Goal: Information Seeking & Learning: Check status

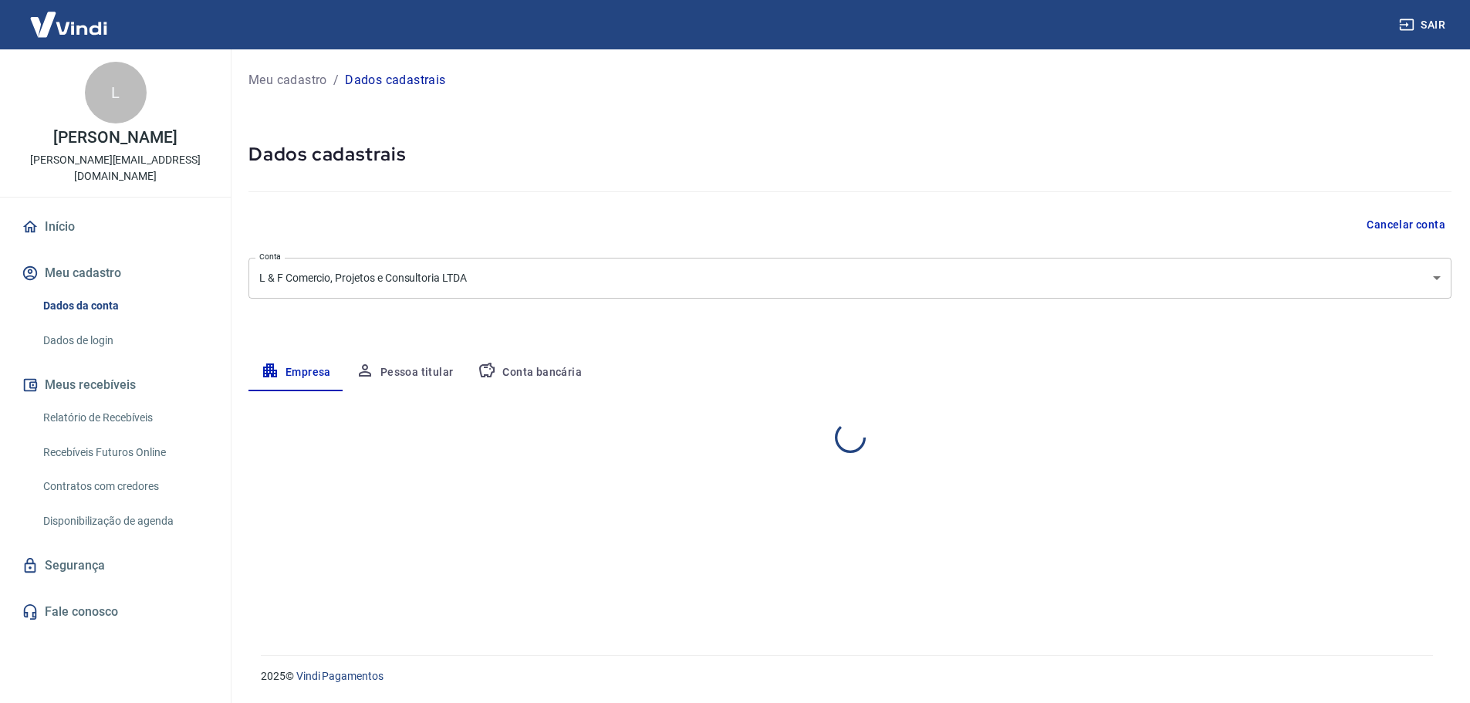
select select "MG"
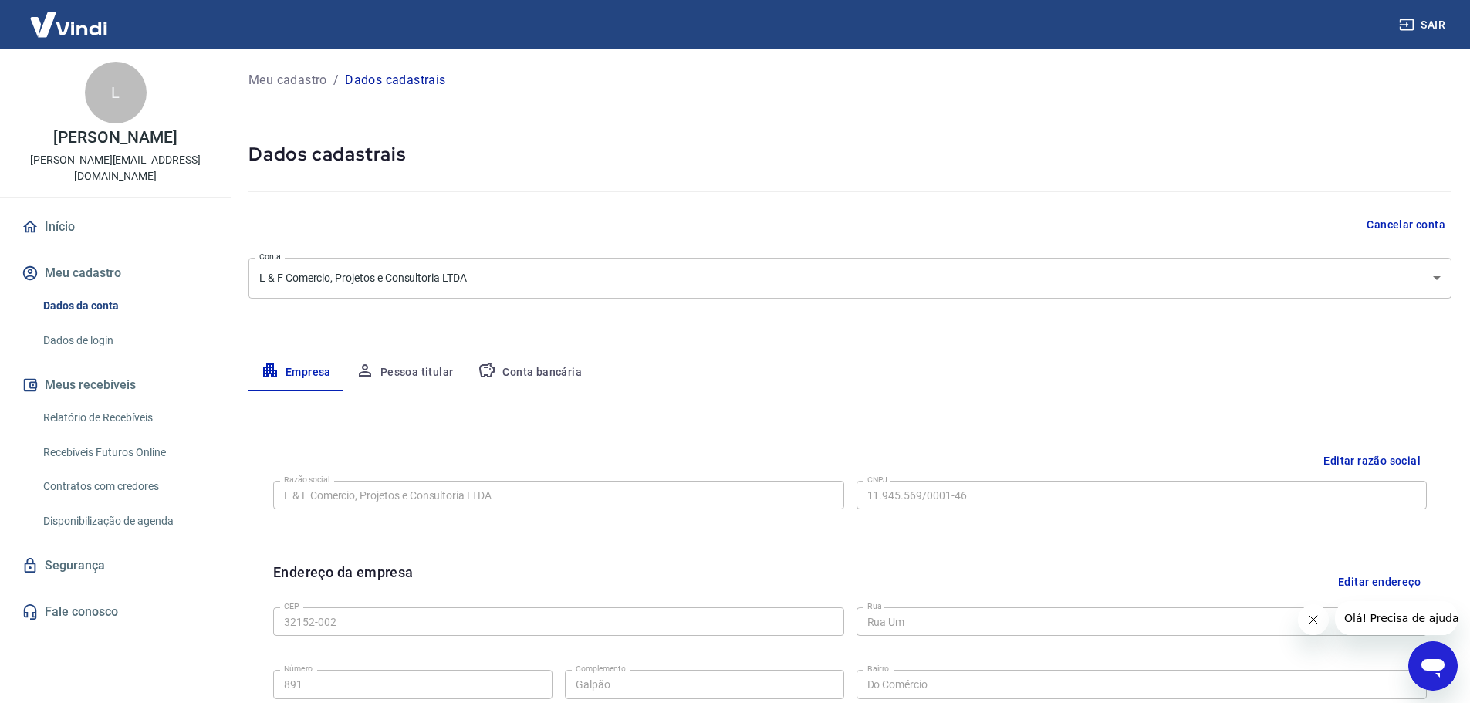
click at [83, 26] on img at bounding box center [69, 24] width 100 height 47
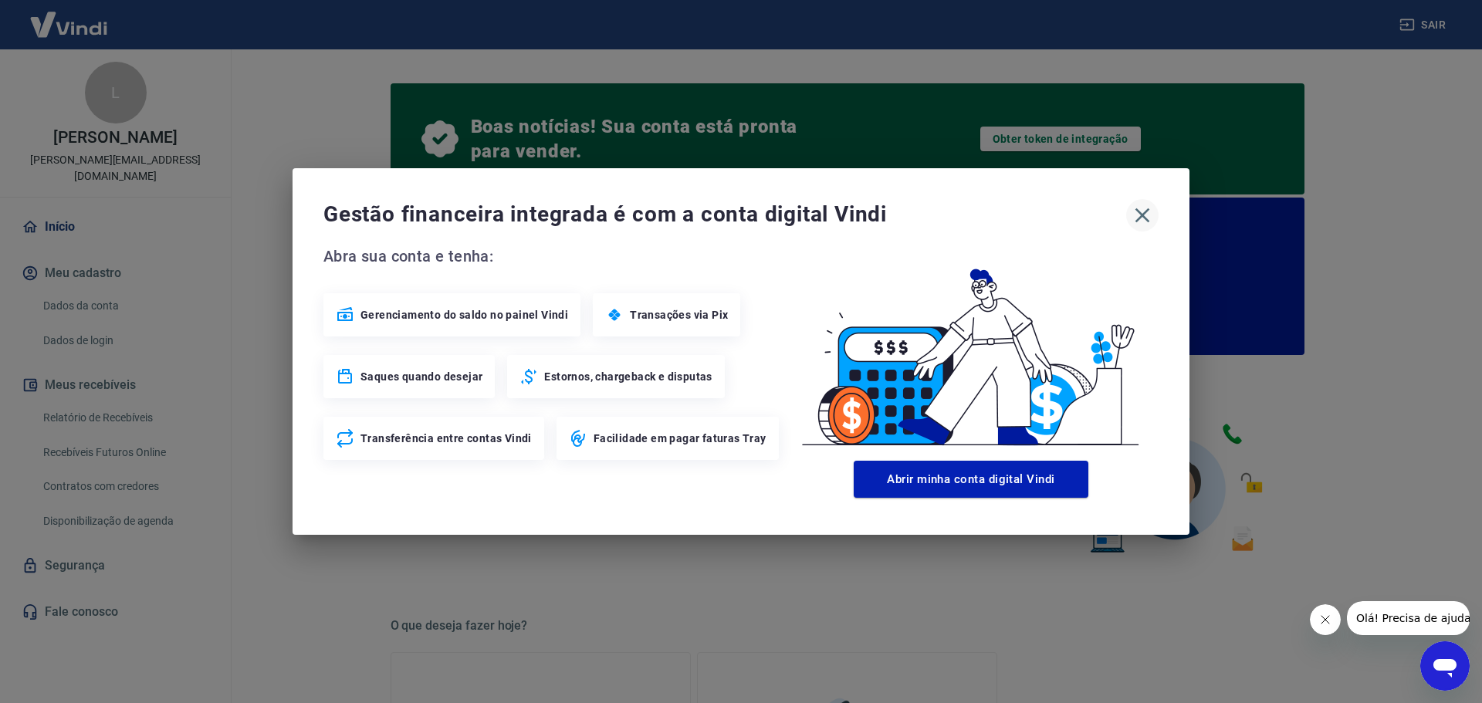
click at [1142, 211] on icon "button" at bounding box center [1142, 215] width 25 height 25
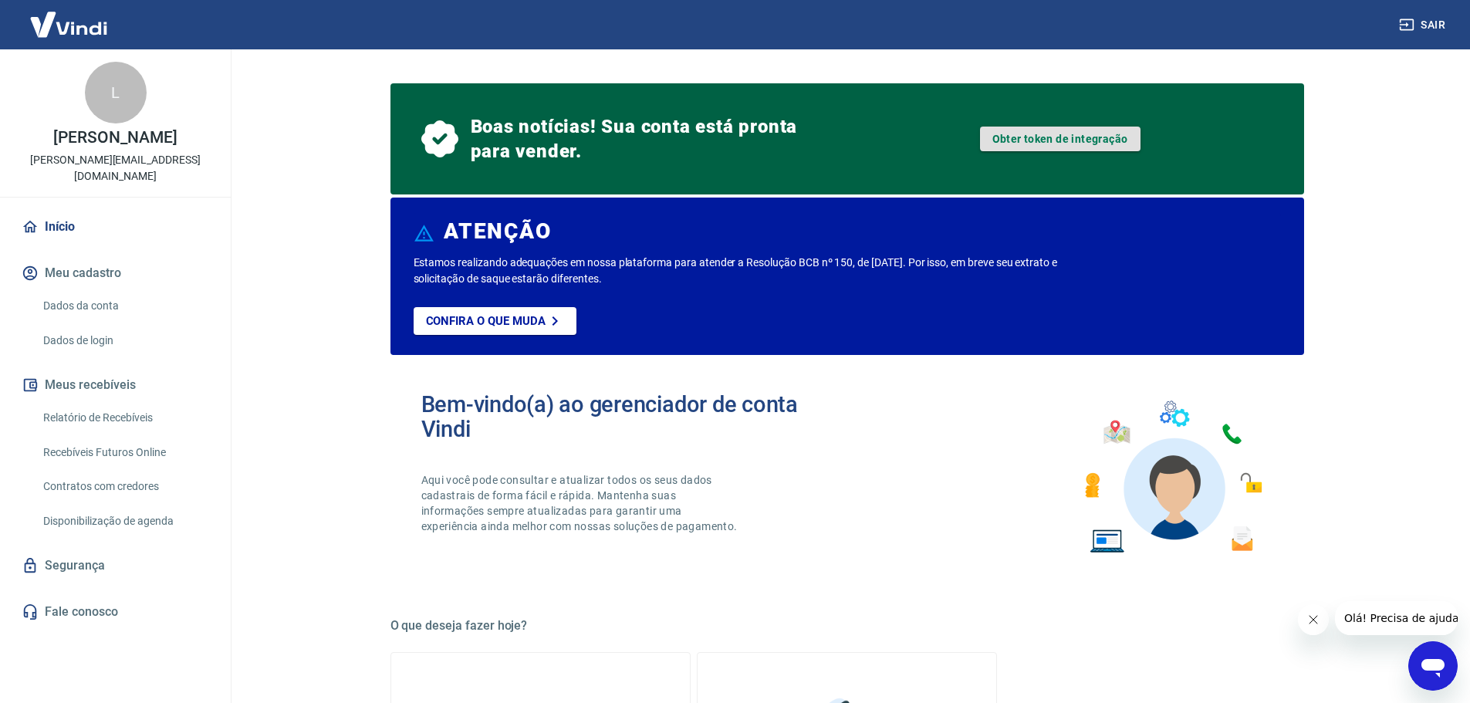
click at [1080, 140] on link "Obter token de integração" at bounding box center [1060, 139] width 161 height 25
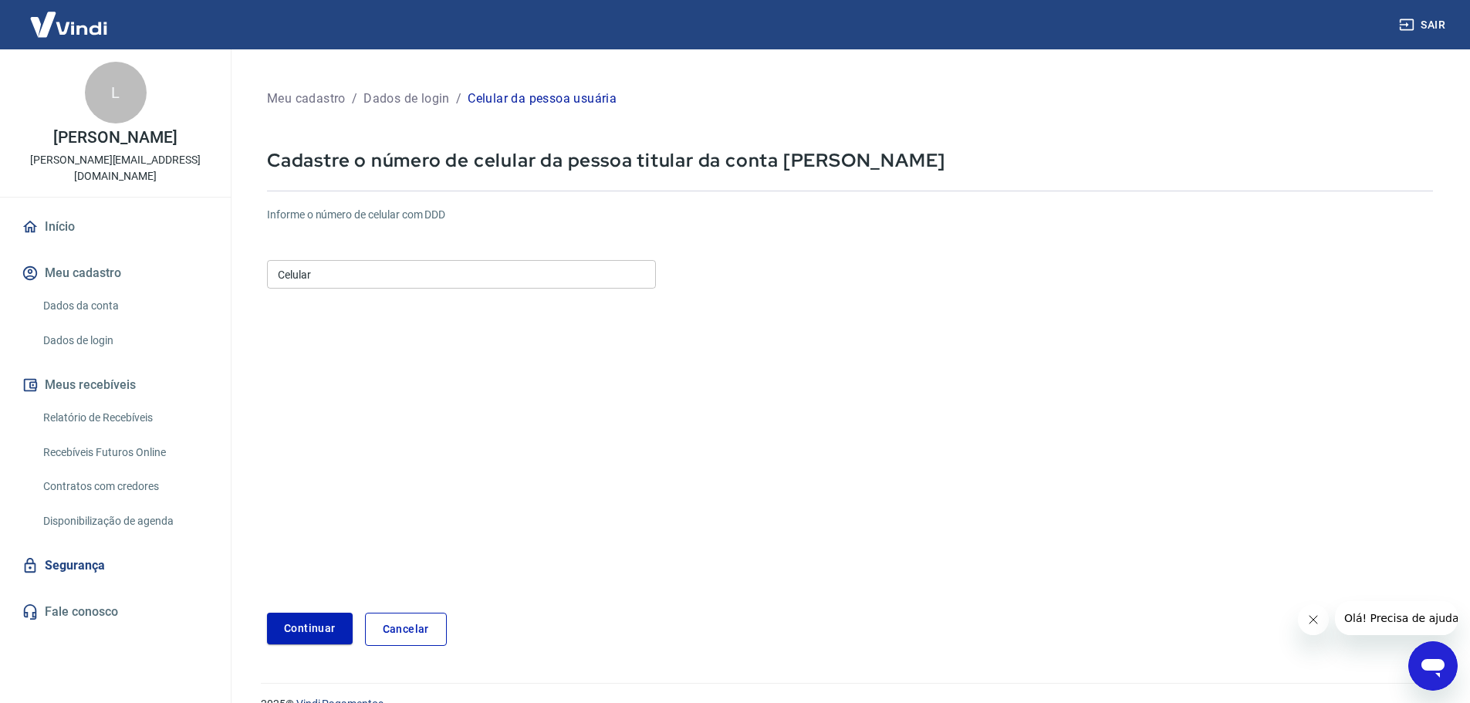
click at [399, 276] on input "Celular" at bounding box center [461, 274] width 389 height 29
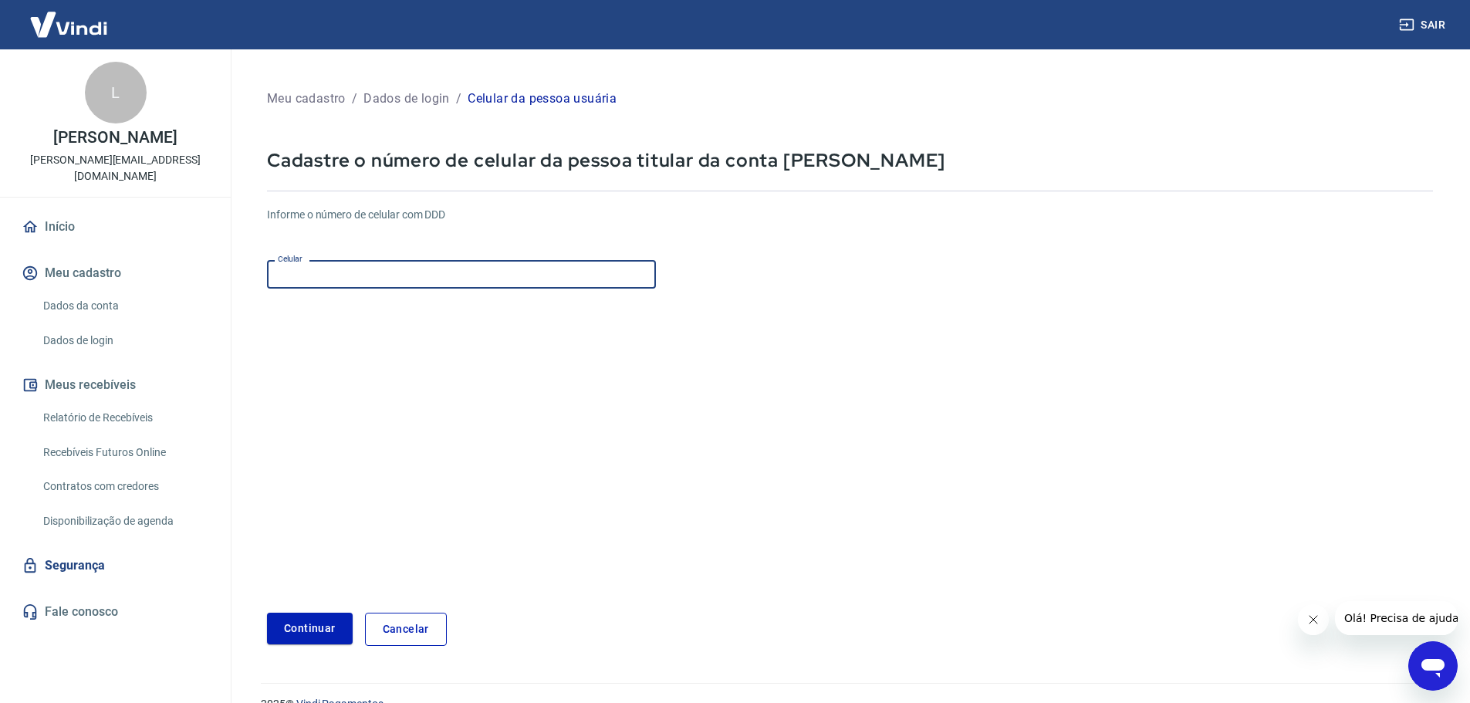
paste input "(31) 9989-9456"
click at [300, 272] on input "(31) 9989-9456" at bounding box center [461, 274] width 389 height 29
click at [327, 633] on button "Continuar" at bounding box center [310, 629] width 86 height 32
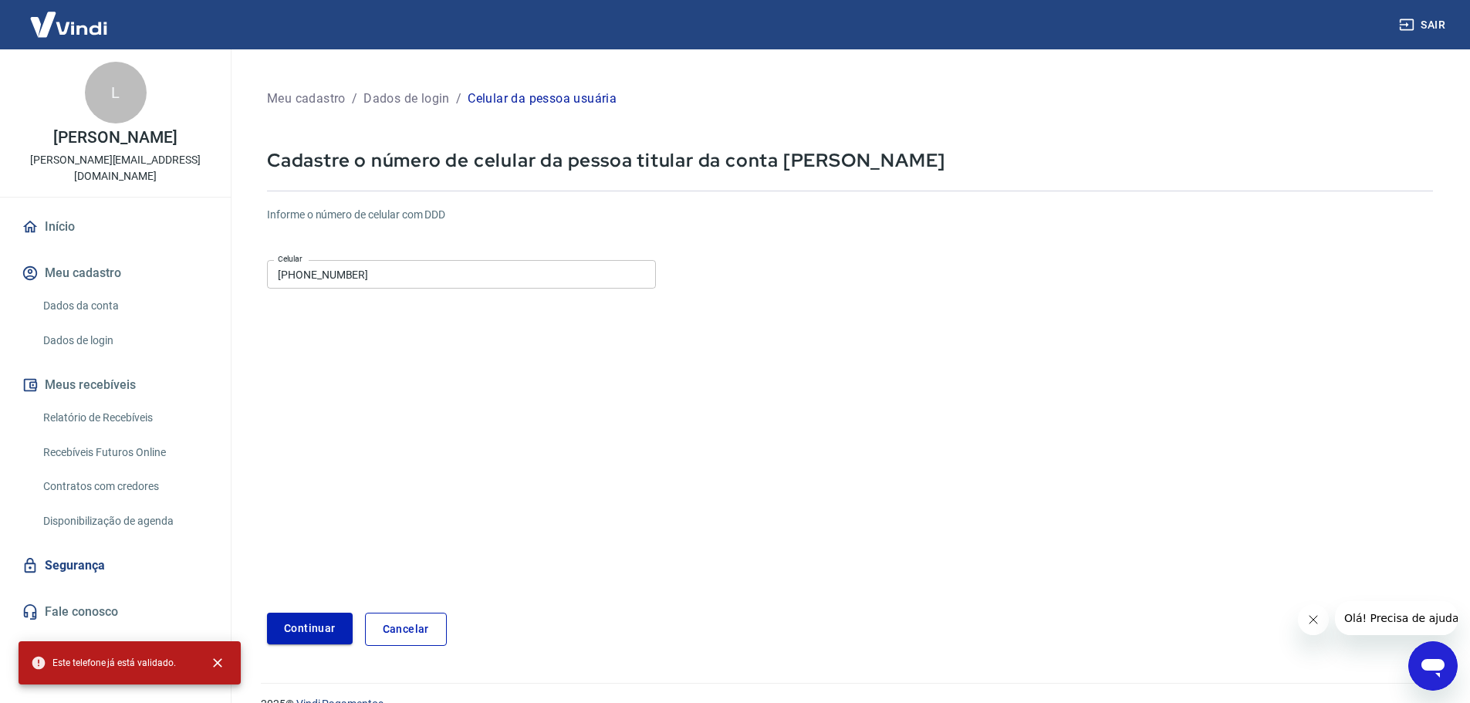
click at [328, 624] on button "Continuar" at bounding box center [310, 629] width 86 height 32
drag, startPoint x: 494, startPoint y: 167, endPoint x: 809, endPoint y: 151, distance: 315.3
click at [809, 151] on p "Cadastre o número de celular da pessoa titular da conta Vindi" at bounding box center [850, 160] width 1166 height 24
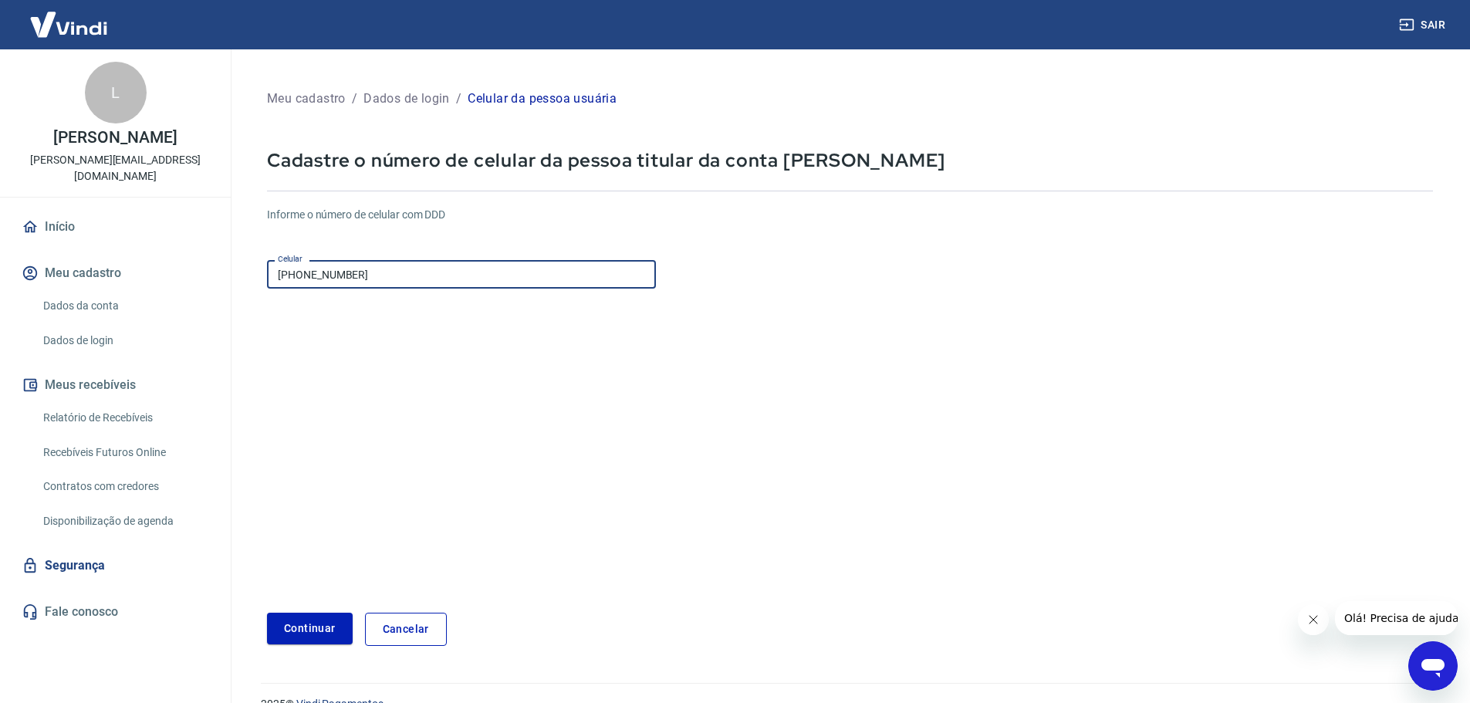
click at [306, 272] on input "(31) 99989-9456" at bounding box center [461, 274] width 389 height 29
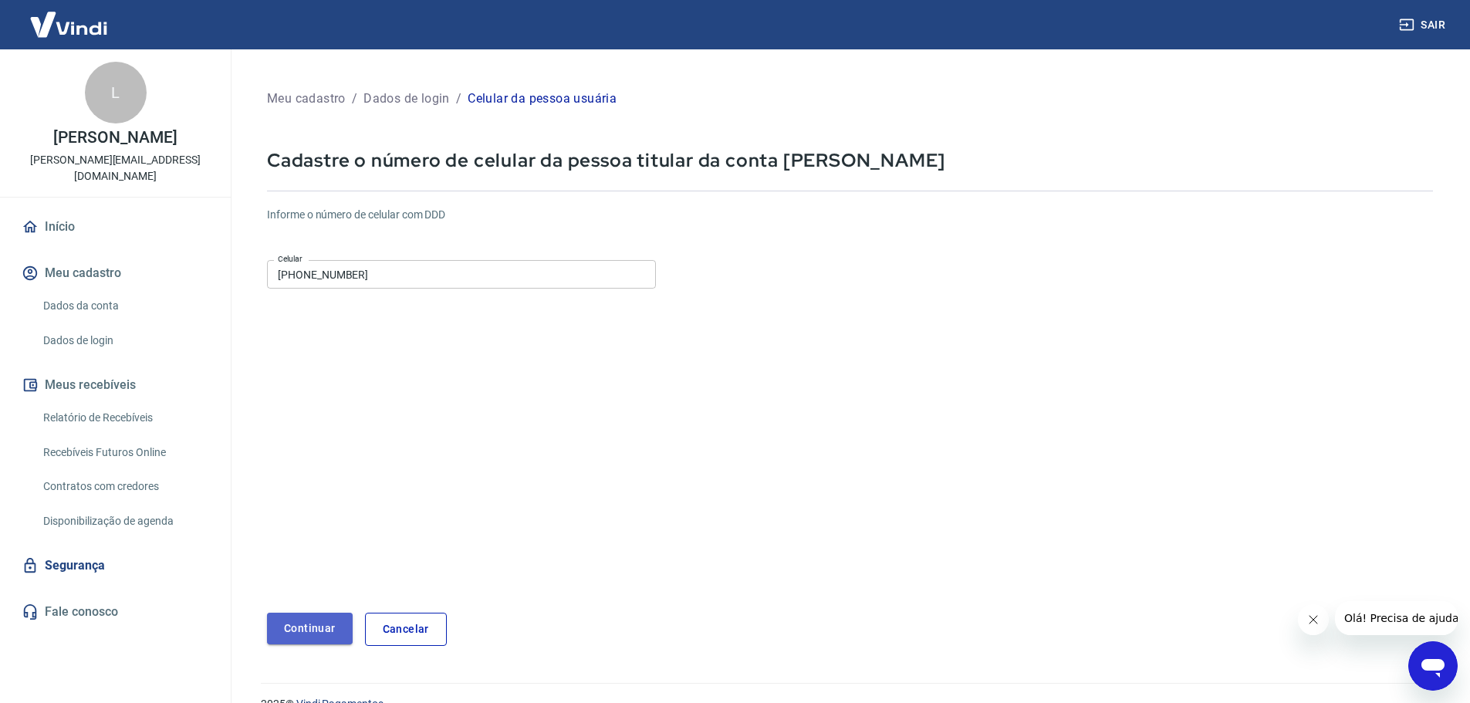
click at [326, 626] on button "Continuar" at bounding box center [310, 629] width 86 height 32
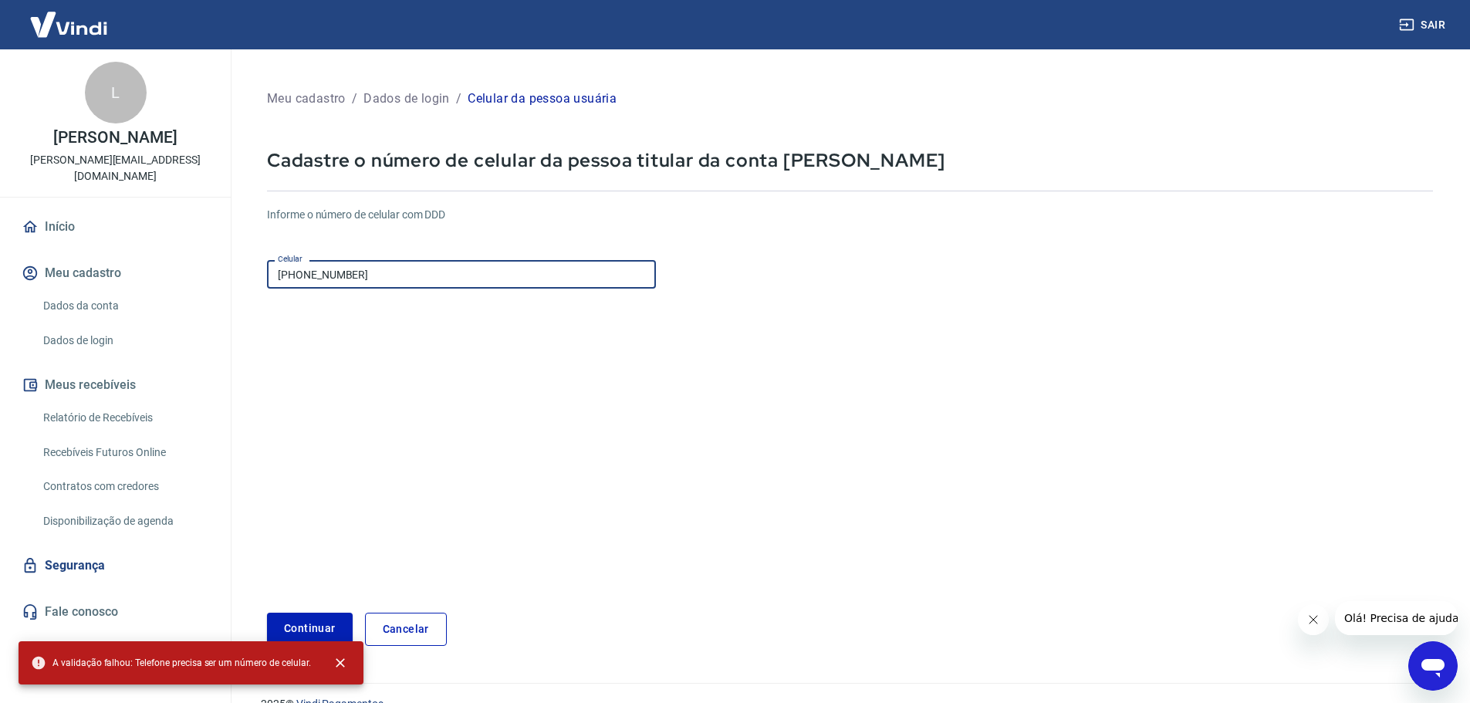
click at [299, 272] on input "(31) 9989-9456" at bounding box center [461, 274] width 389 height 29
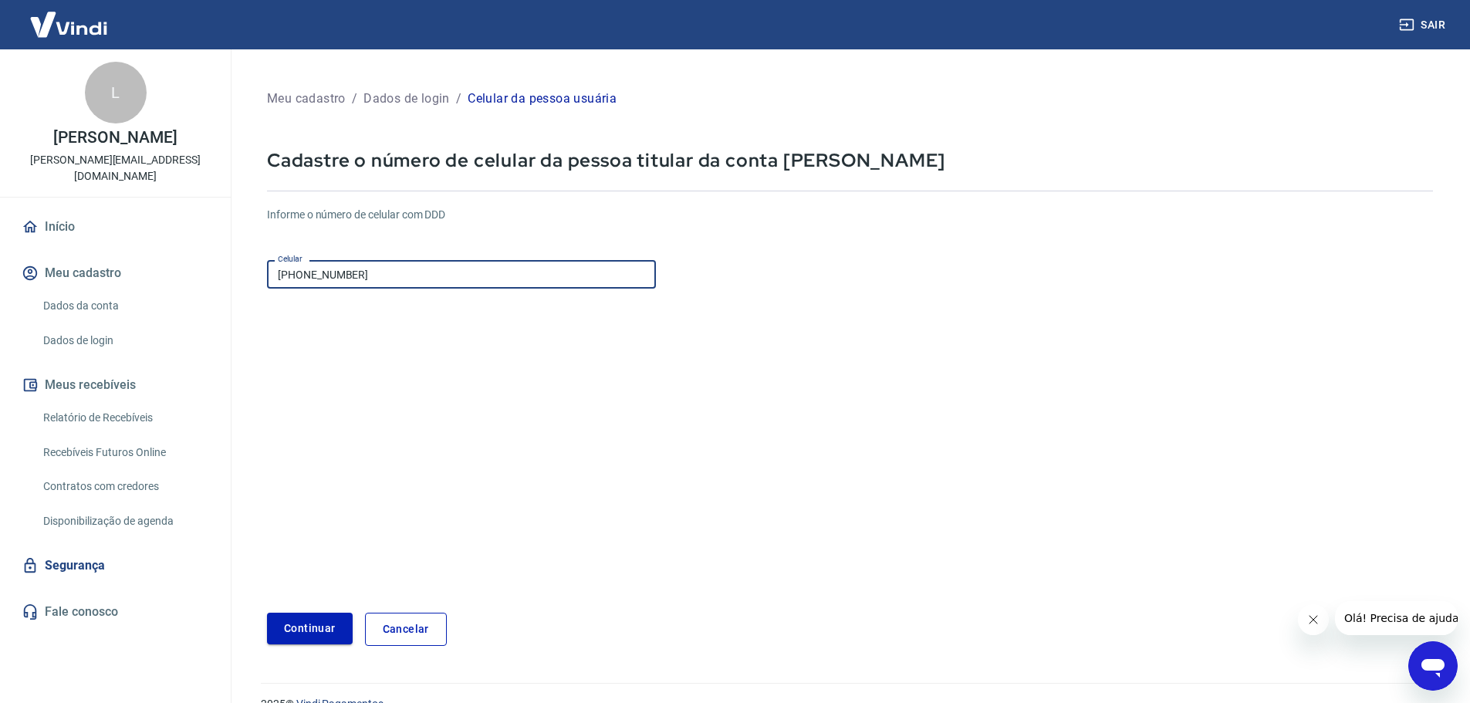
type input "(31) 99989-9456"
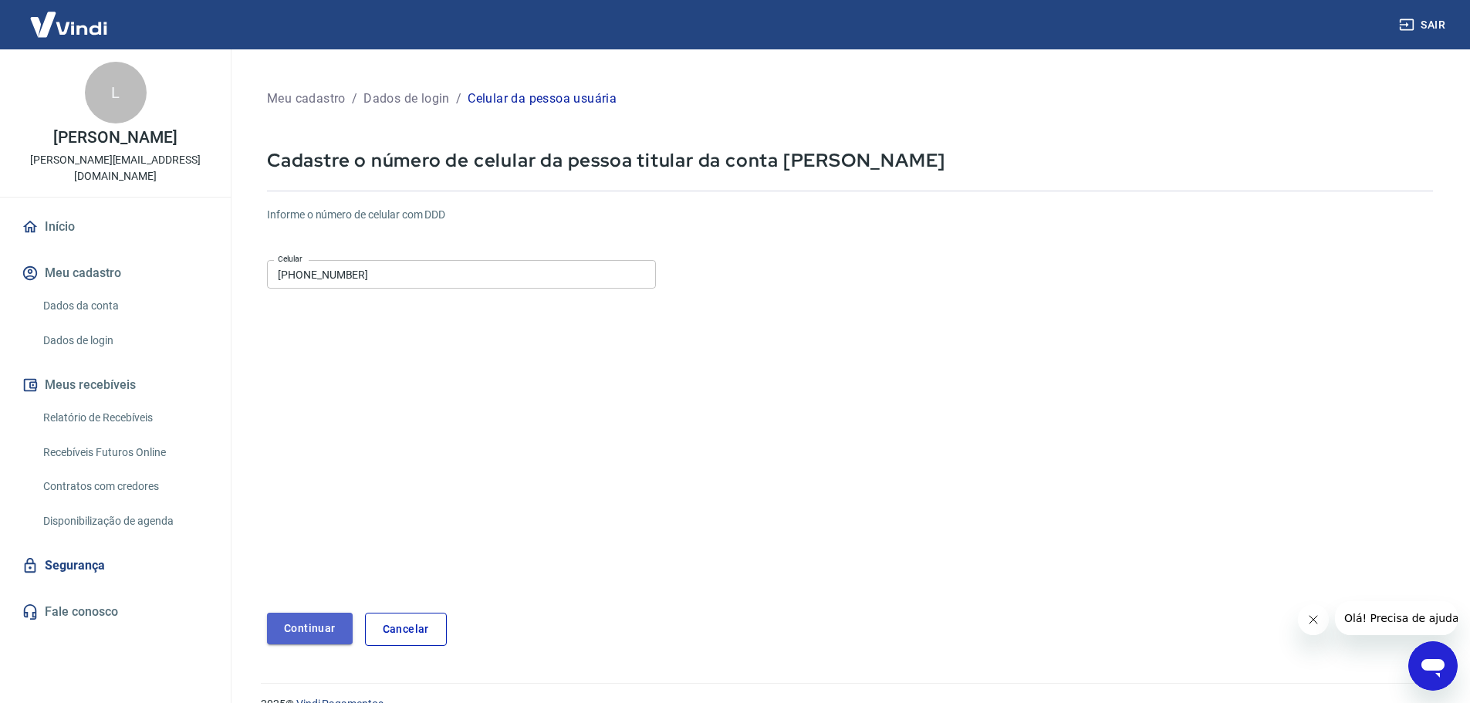
click at [307, 637] on button "Continuar" at bounding box center [310, 629] width 86 height 32
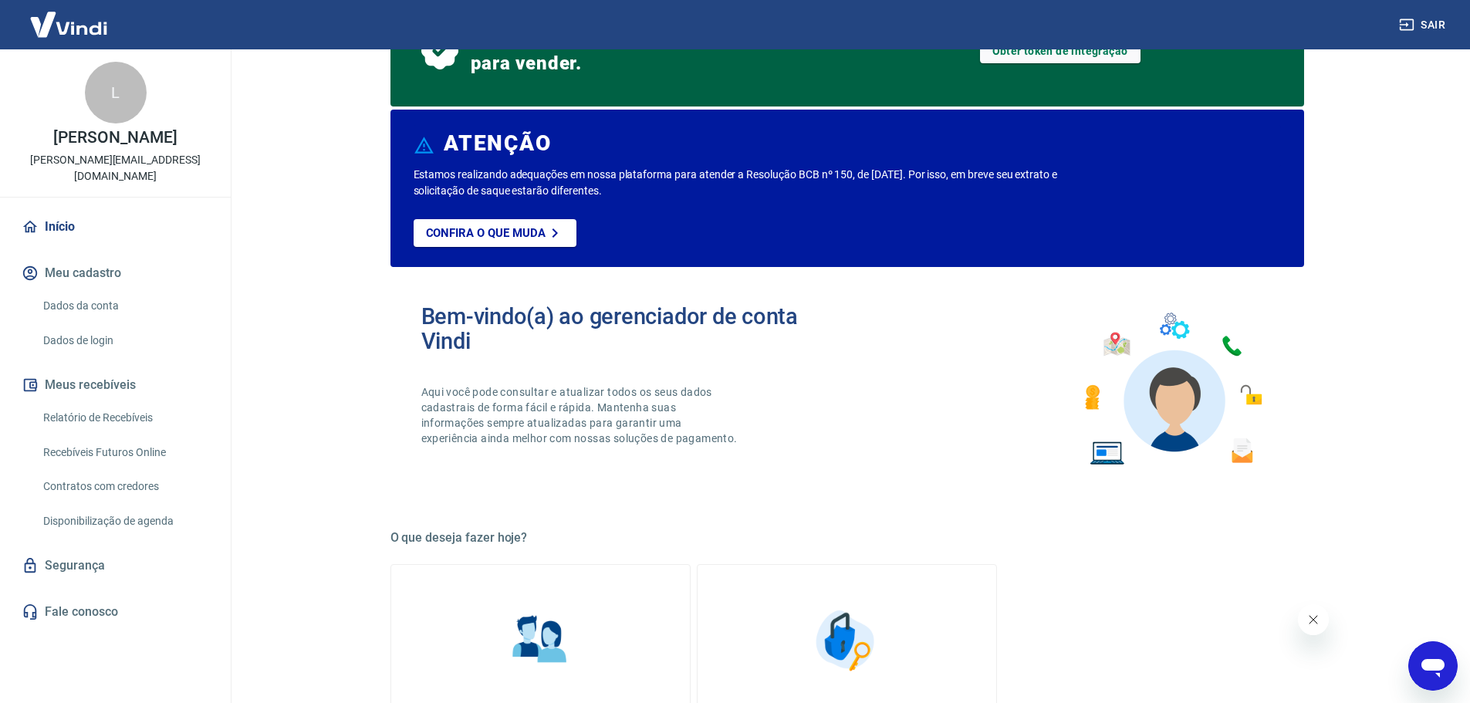
scroll to position [386, 0]
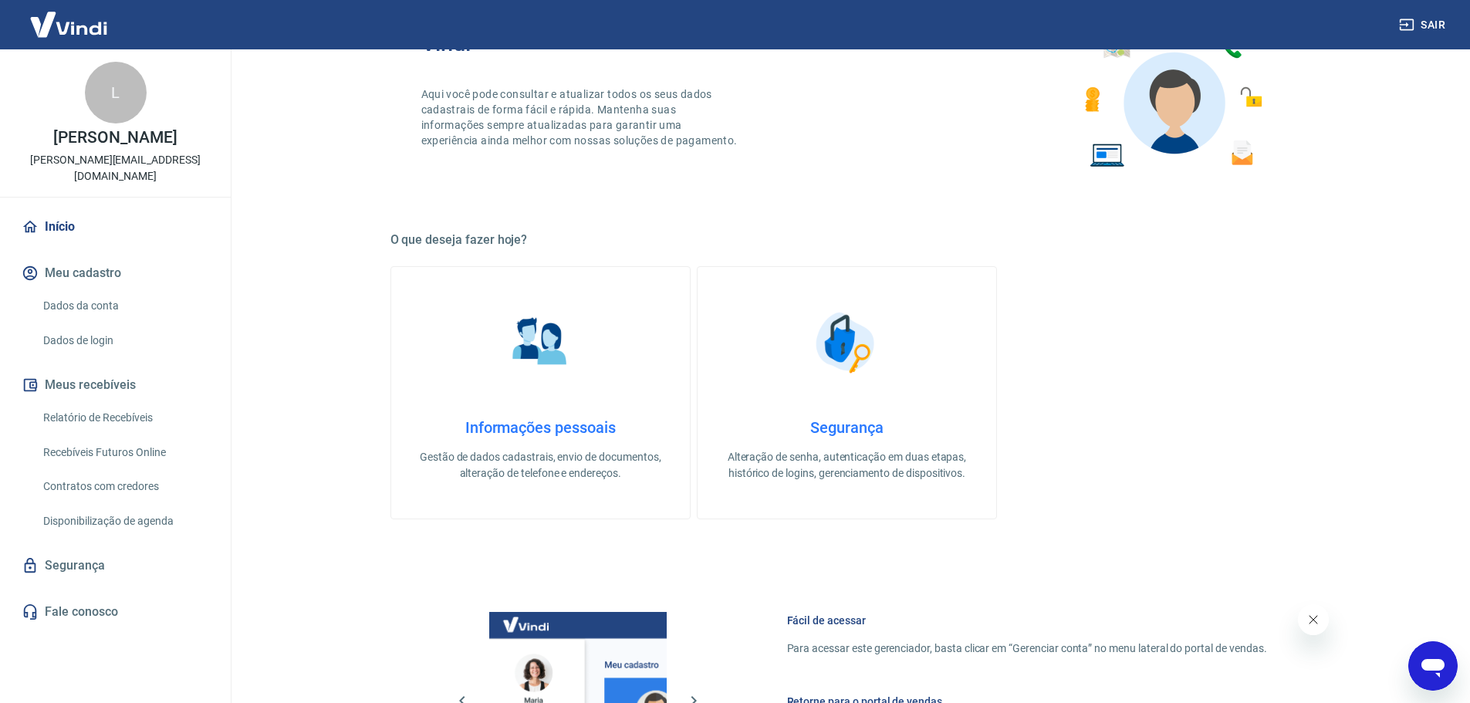
click at [147, 290] on link "Dados da conta" at bounding box center [124, 306] width 175 height 32
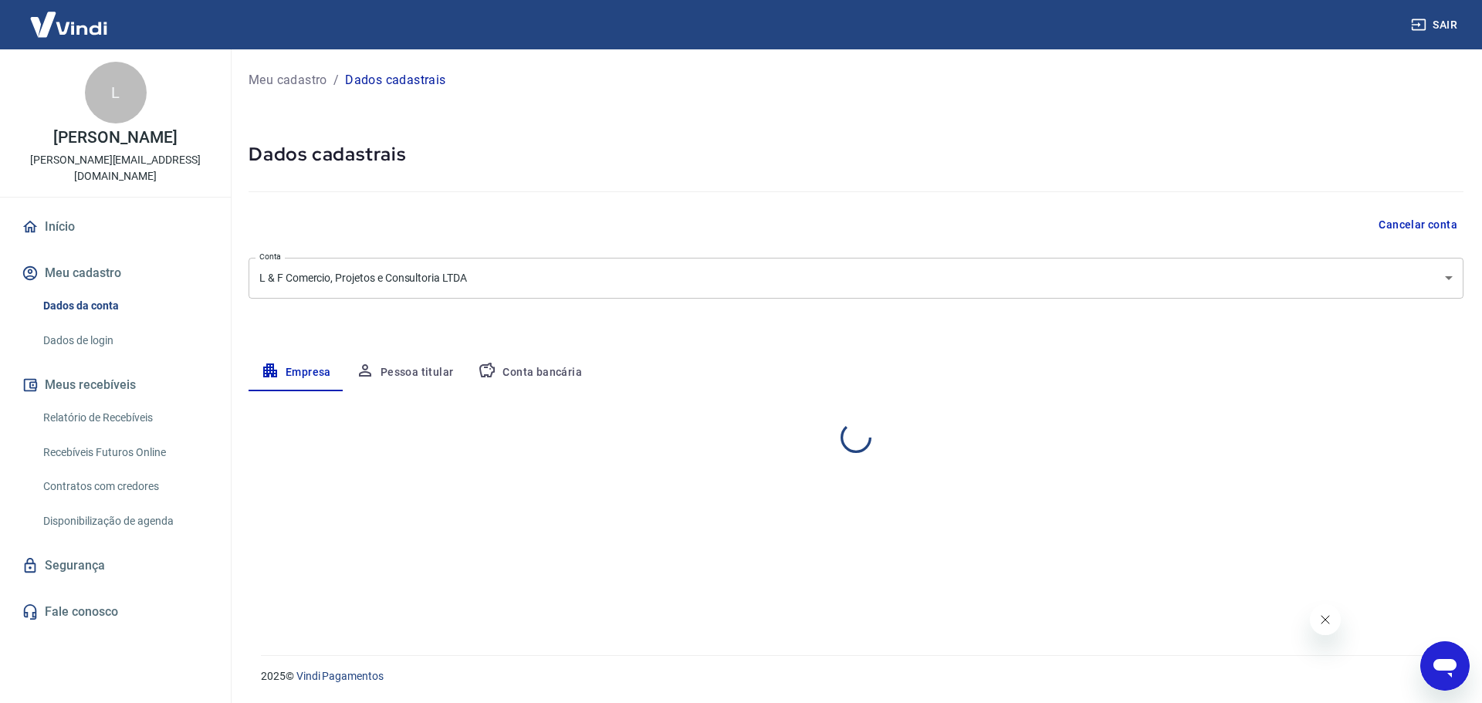
select select "MG"
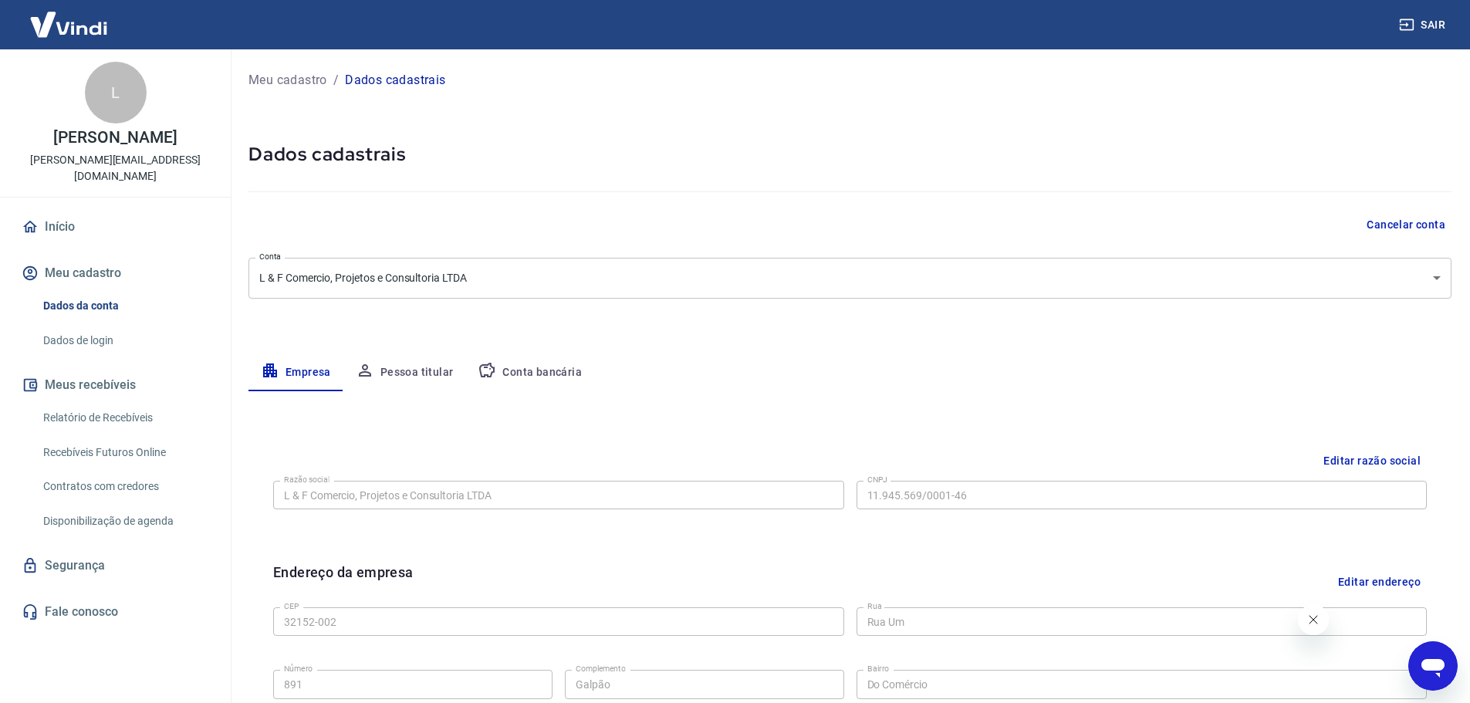
click at [435, 367] on button "Pessoa titular" at bounding box center [404, 372] width 123 height 37
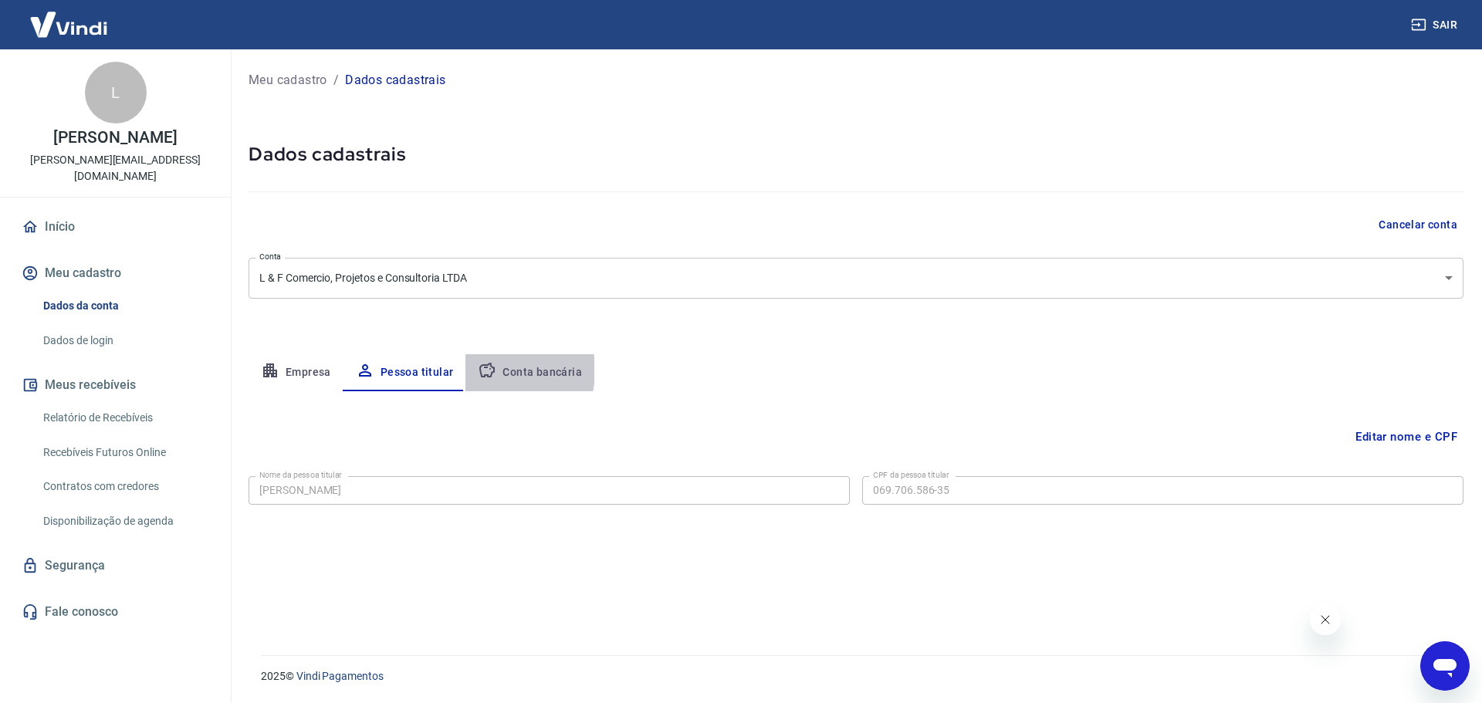
click at [491, 370] on icon "button" at bounding box center [487, 370] width 19 height 19
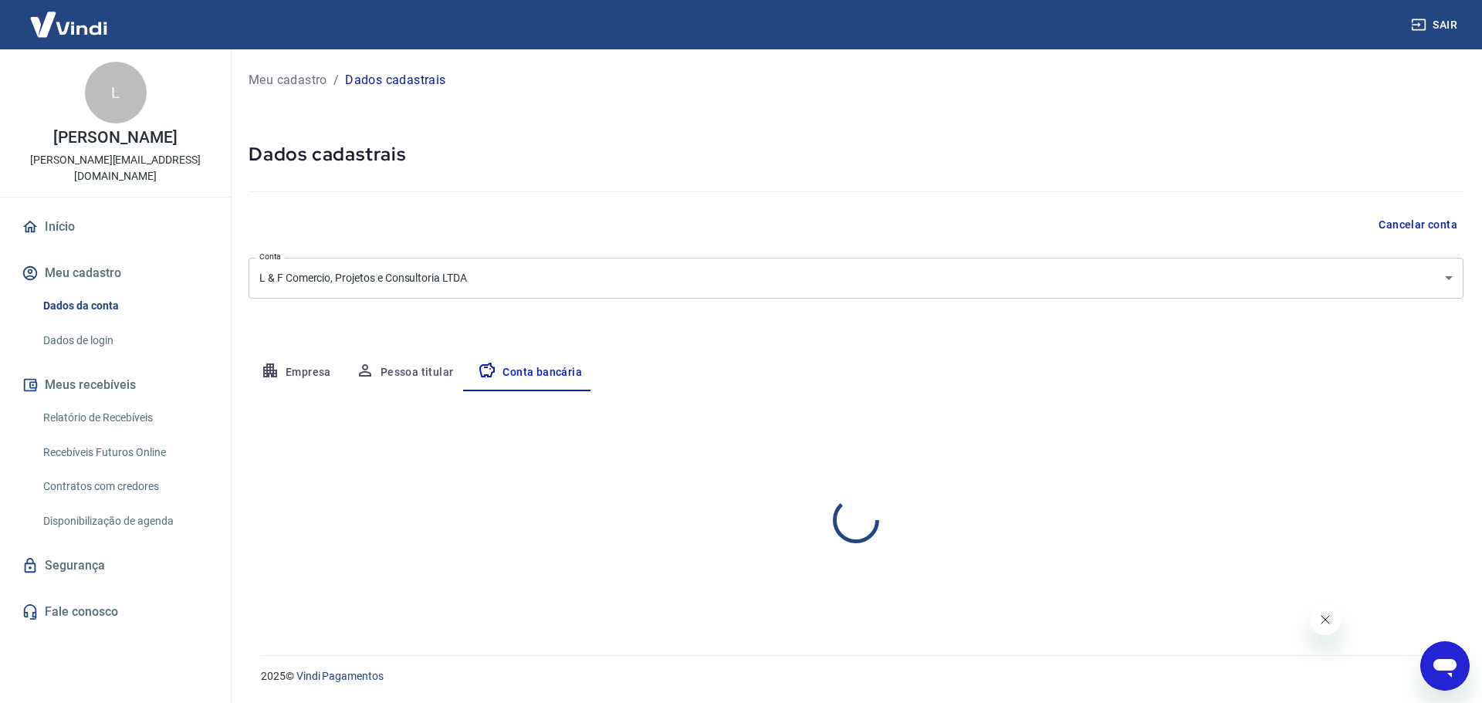
select select "1"
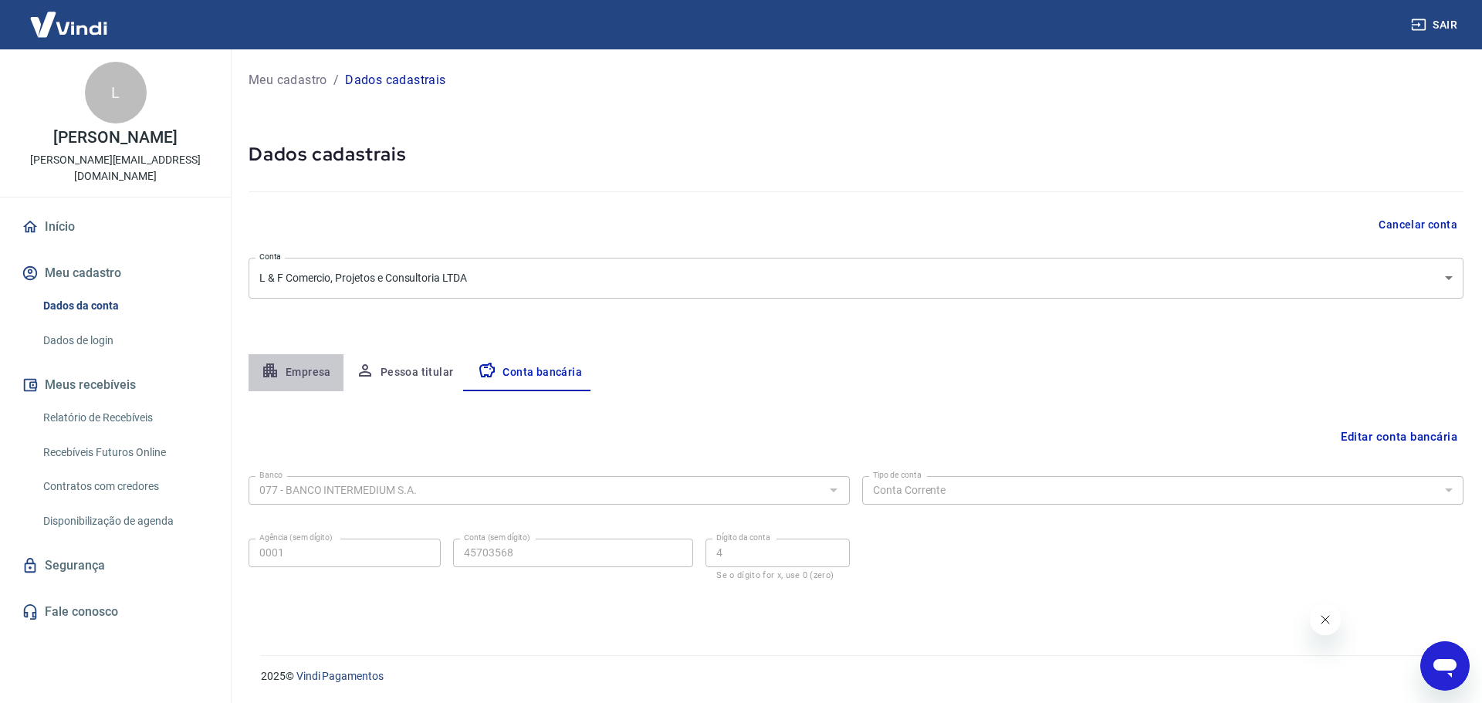
click at [326, 374] on button "Empresa" at bounding box center [296, 372] width 95 height 37
select select "MG"
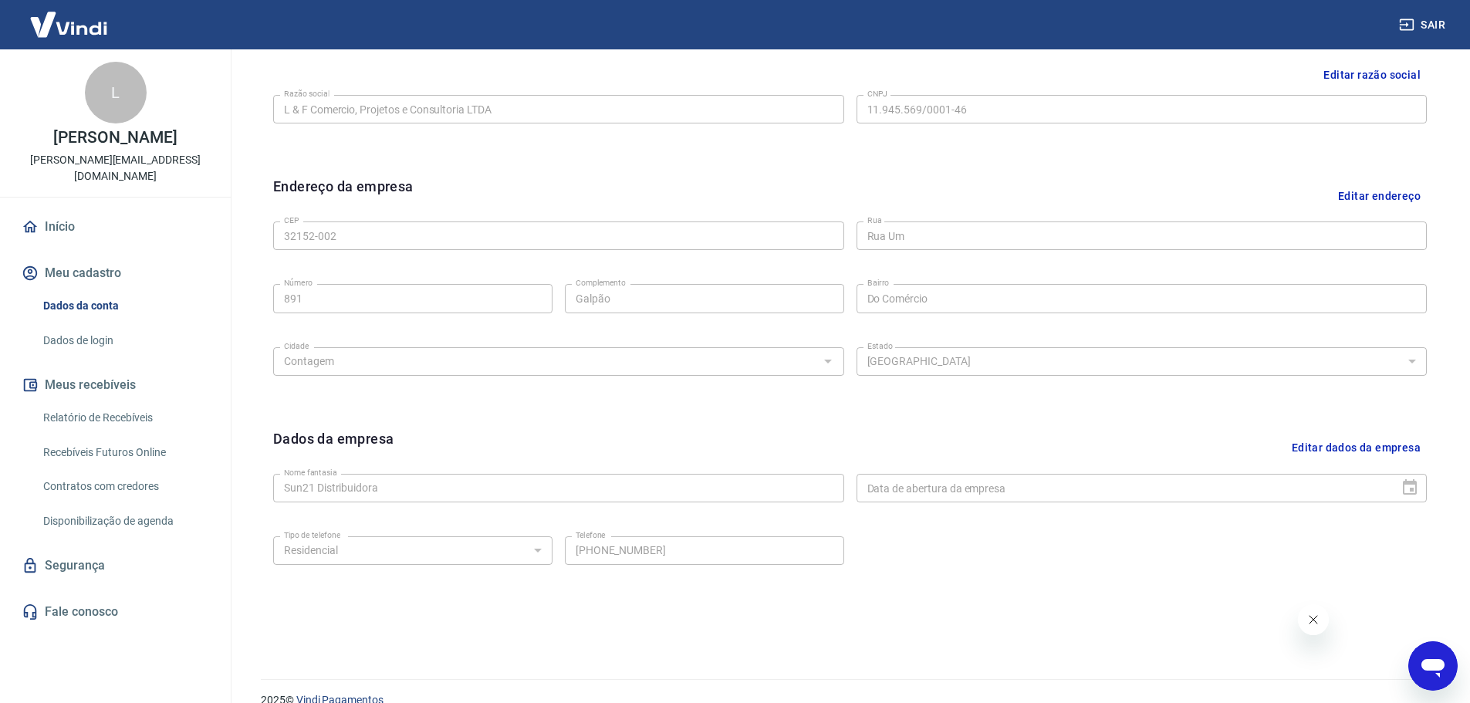
scroll to position [410, 0]
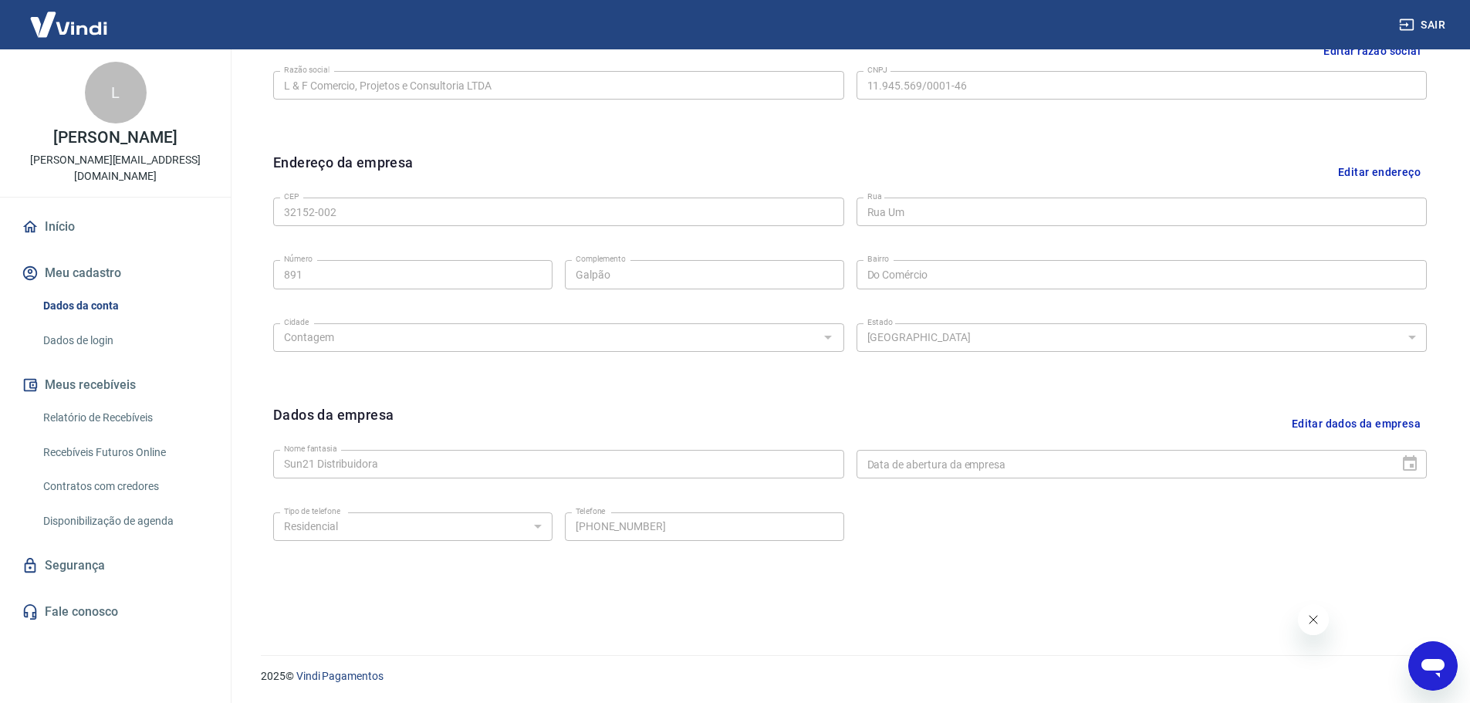
click at [78, 330] on link "Dados de login" at bounding box center [124, 341] width 175 height 32
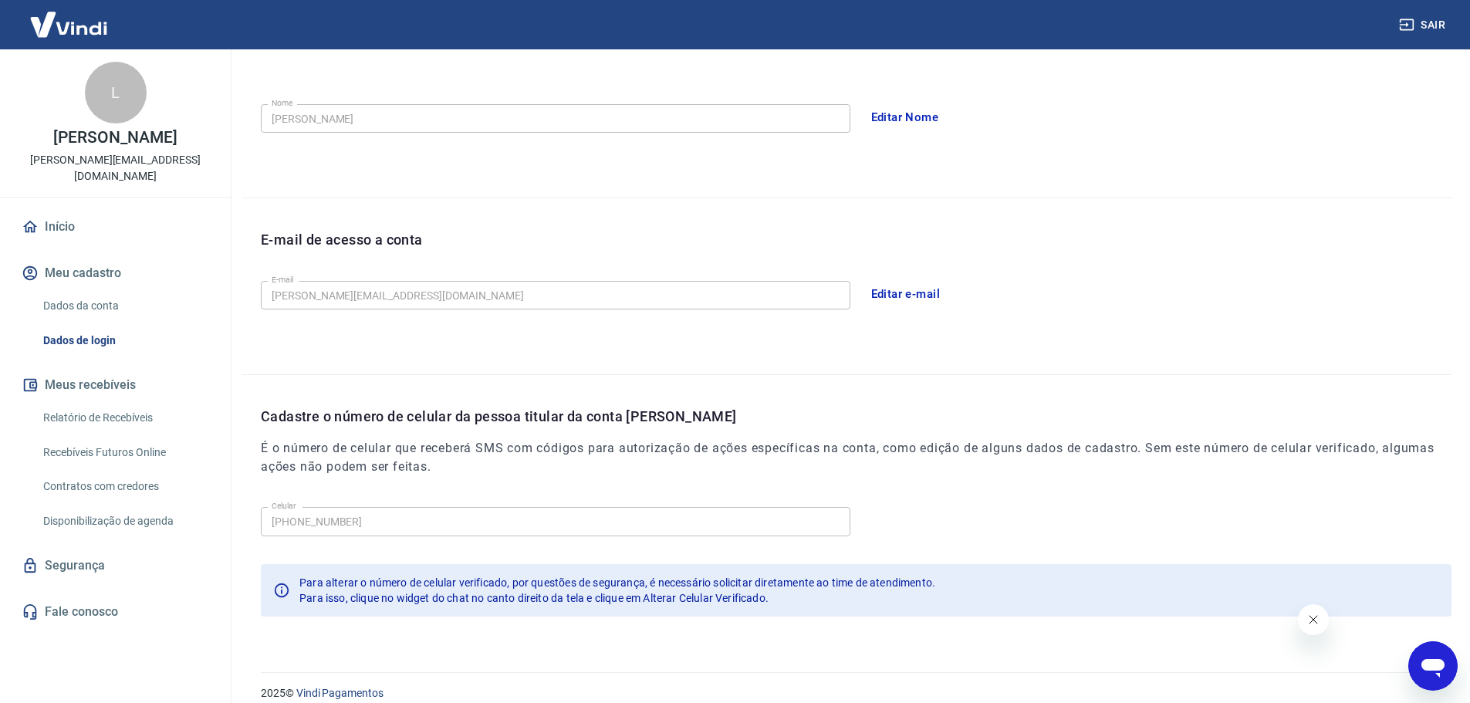
scroll to position [286, 0]
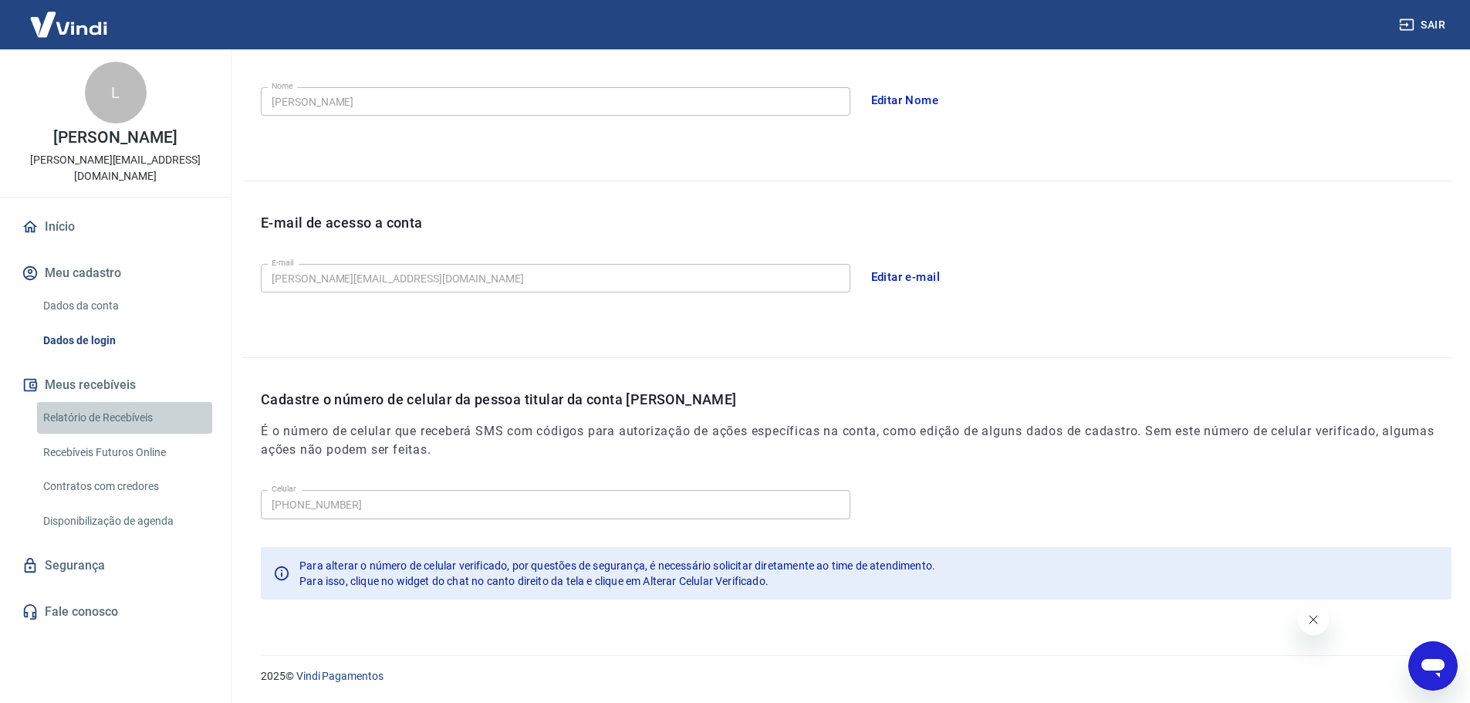
click at [110, 404] on link "Relatório de Recebíveis" at bounding box center [124, 418] width 175 height 32
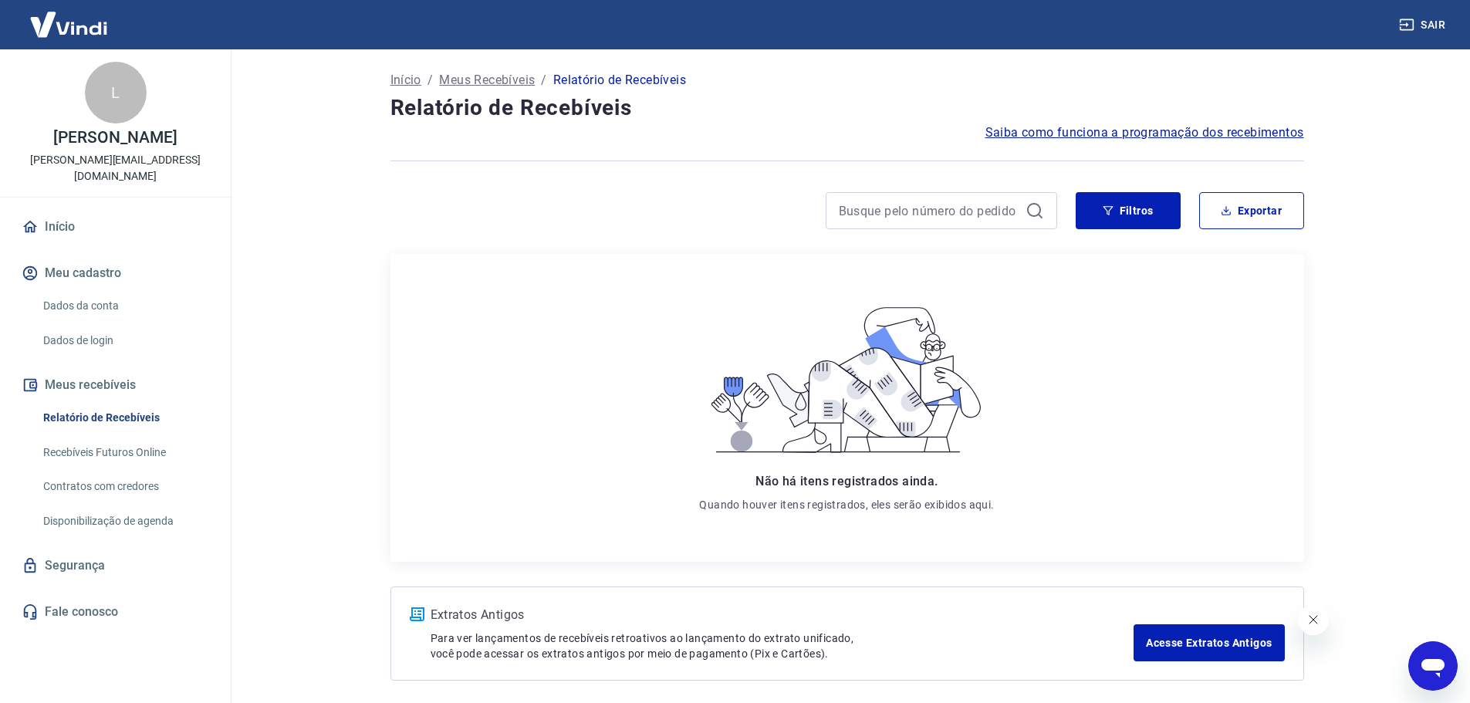
click at [115, 445] on link "Recebíveis Futuros Online" at bounding box center [124, 453] width 175 height 32
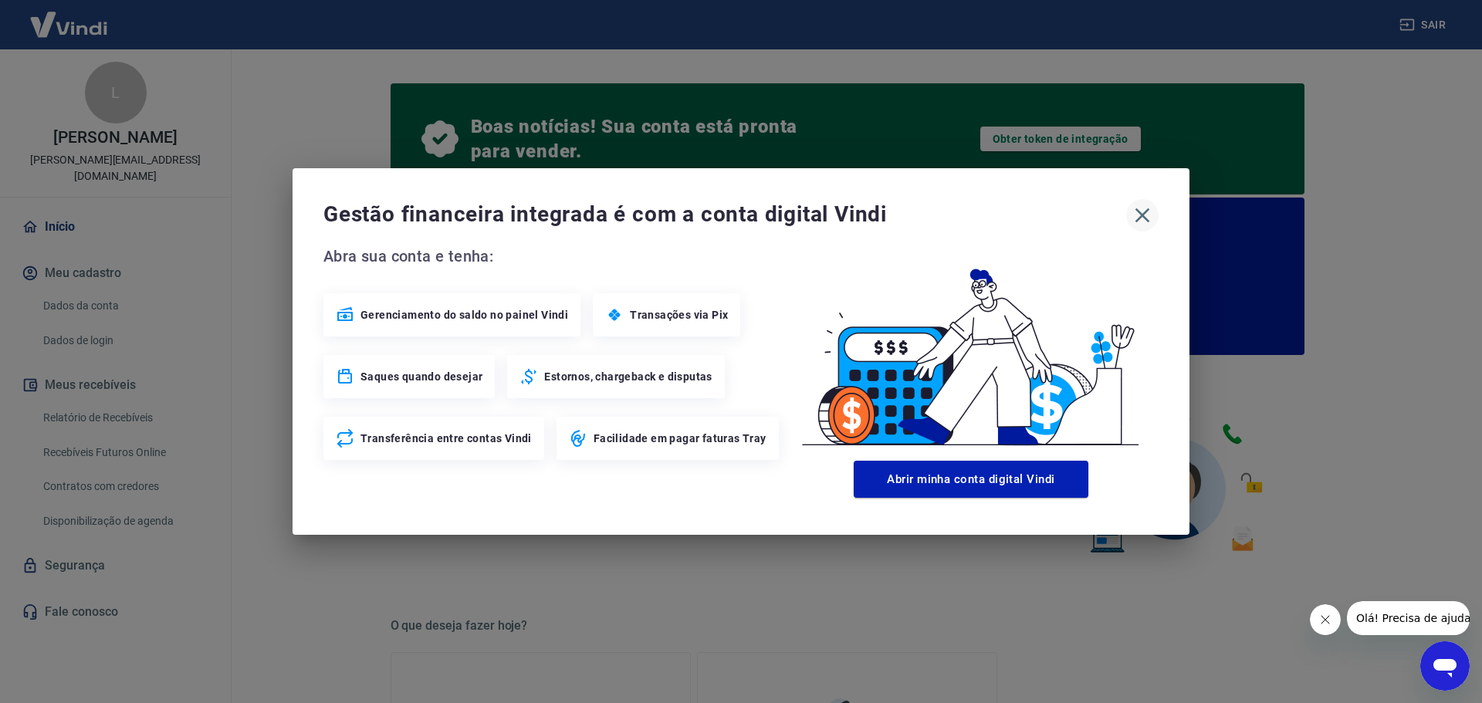
click at [1144, 218] on icon "button" at bounding box center [1142, 215] width 25 height 25
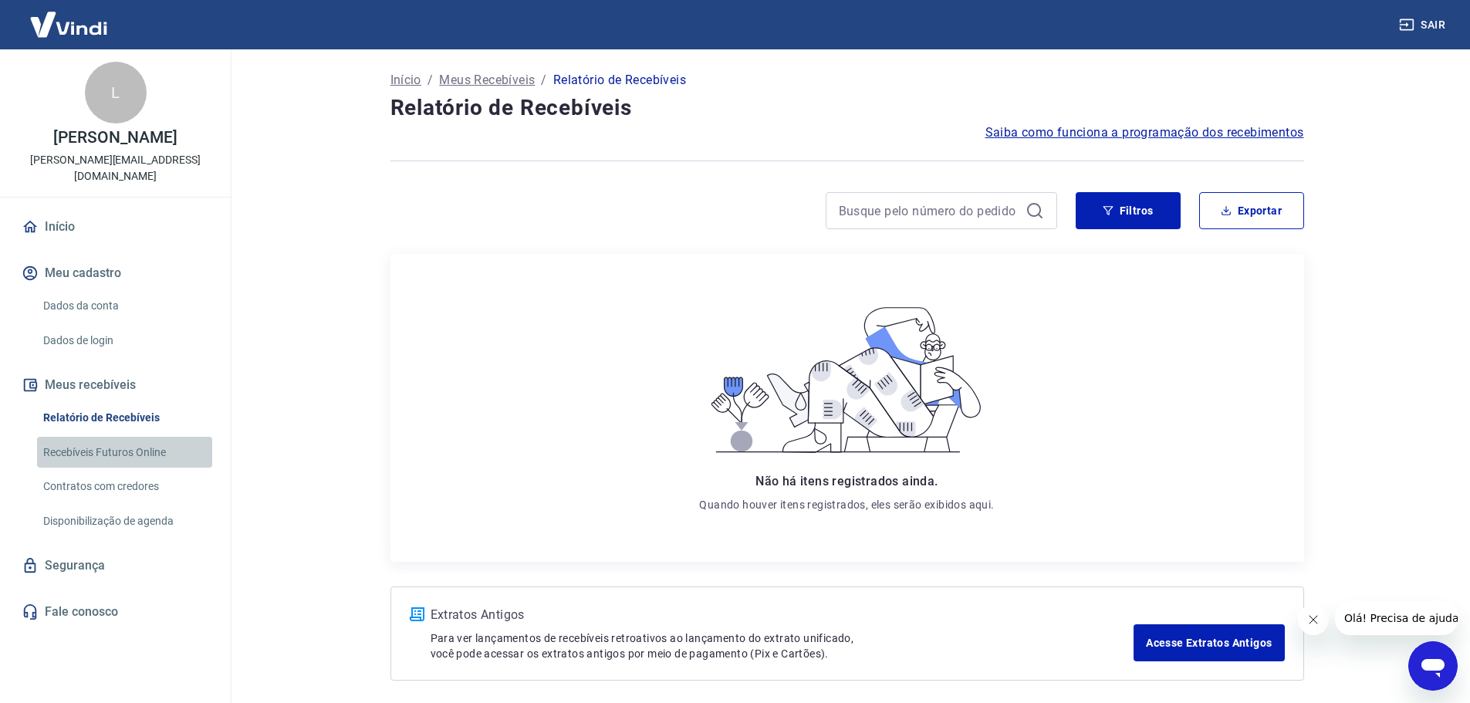
click at [149, 437] on link "Recebíveis Futuros Online" at bounding box center [124, 453] width 175 height 32
click at [140, 474] on link "Contratos com credores" at bounding box center [124, 487] width 175 height 32
click at [1124, 208] on button "Filtros" at bounding box center [1128, 210] width 105 height 37
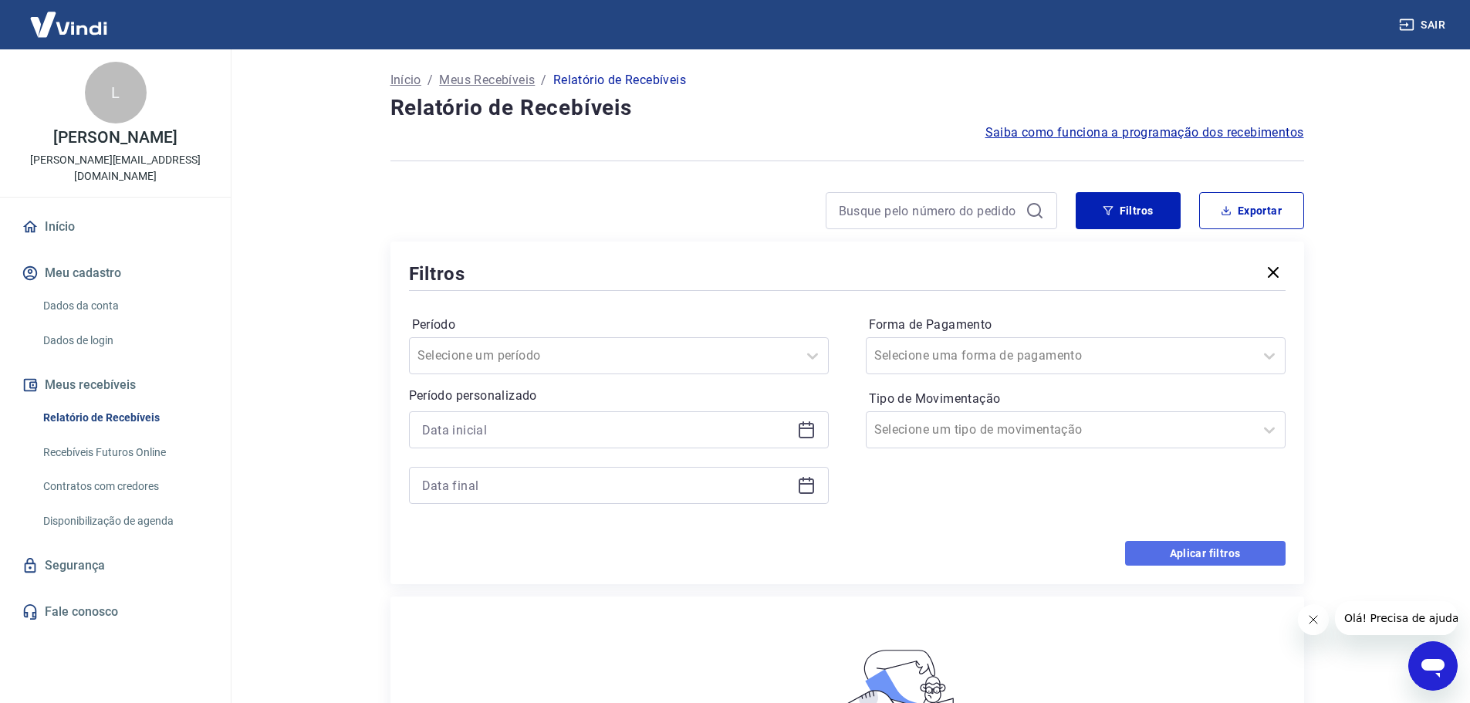
click at [1214, 552] on button "Aplicar filtros" at bounding box center [1205, 553] width 161 height 25
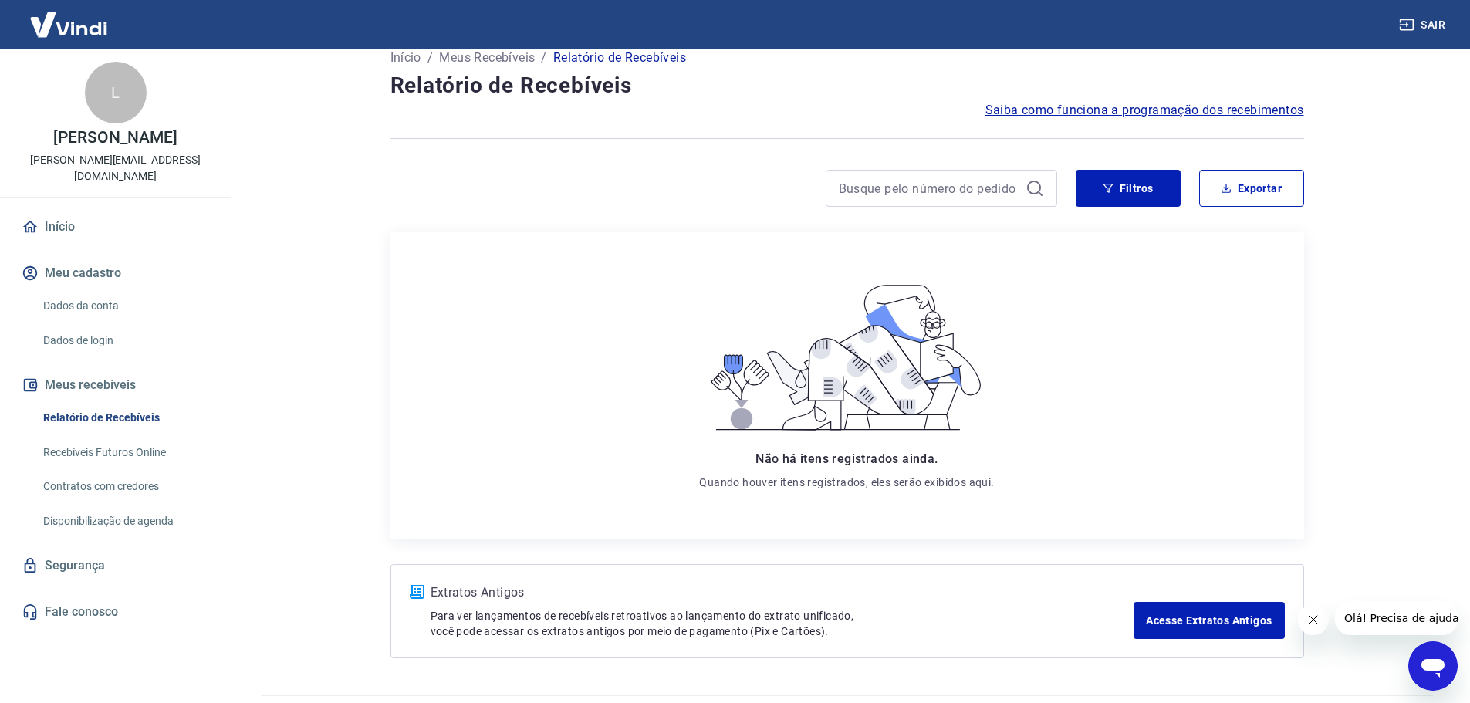
scroll to position [63, 0]
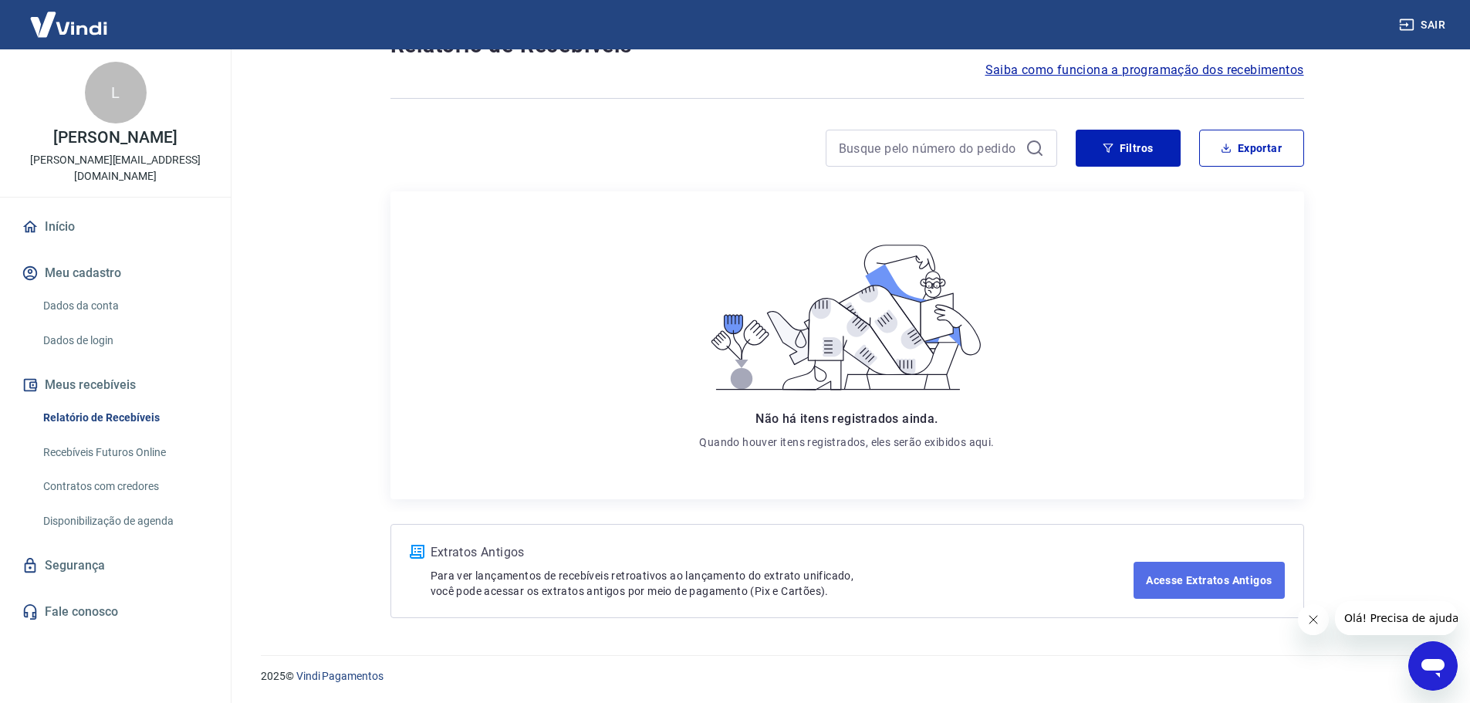
click at [1216, 577] on link "Acesse Extratos Antigos" at bounding box center [1209, 580] width 150 height 37
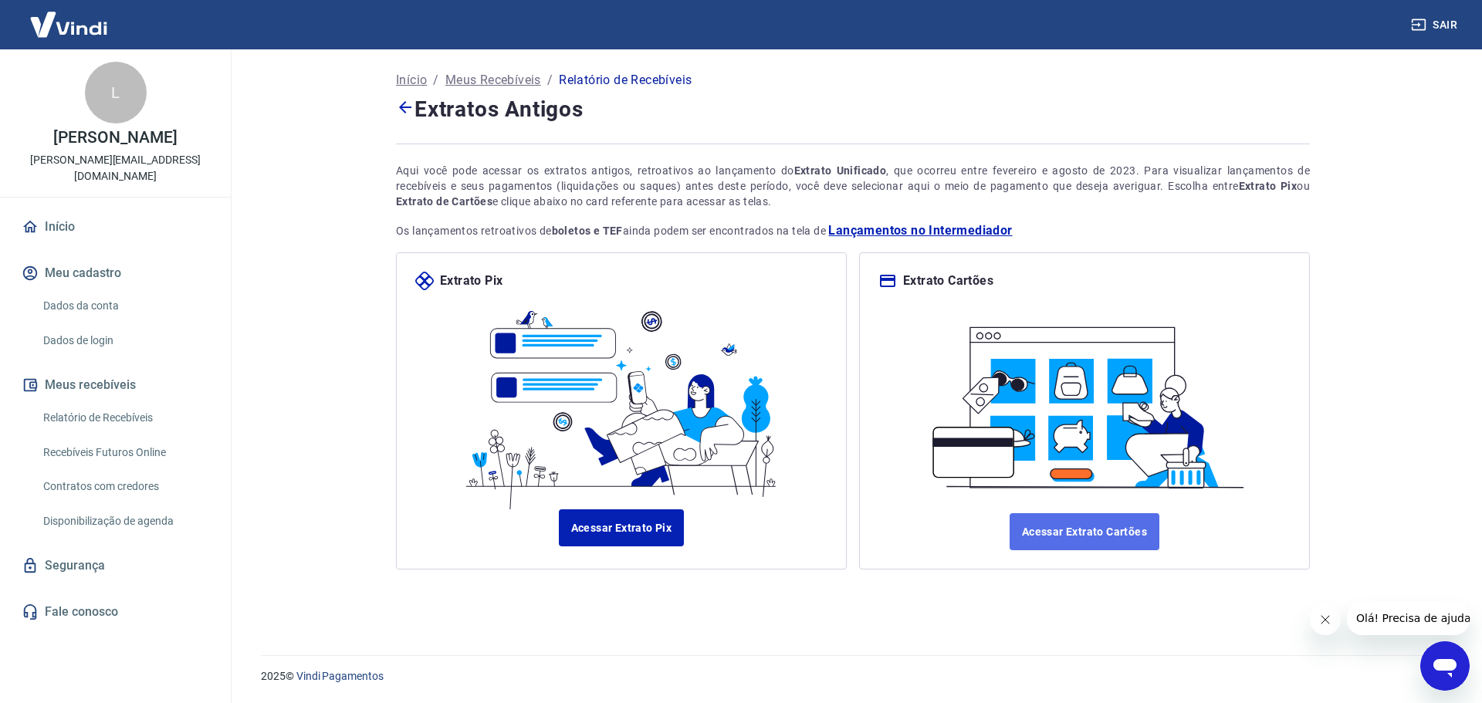
click at [1124, 526] on link "Acessar Extrato Cartões" at bounding box center [1084, 531] width 150 height 37
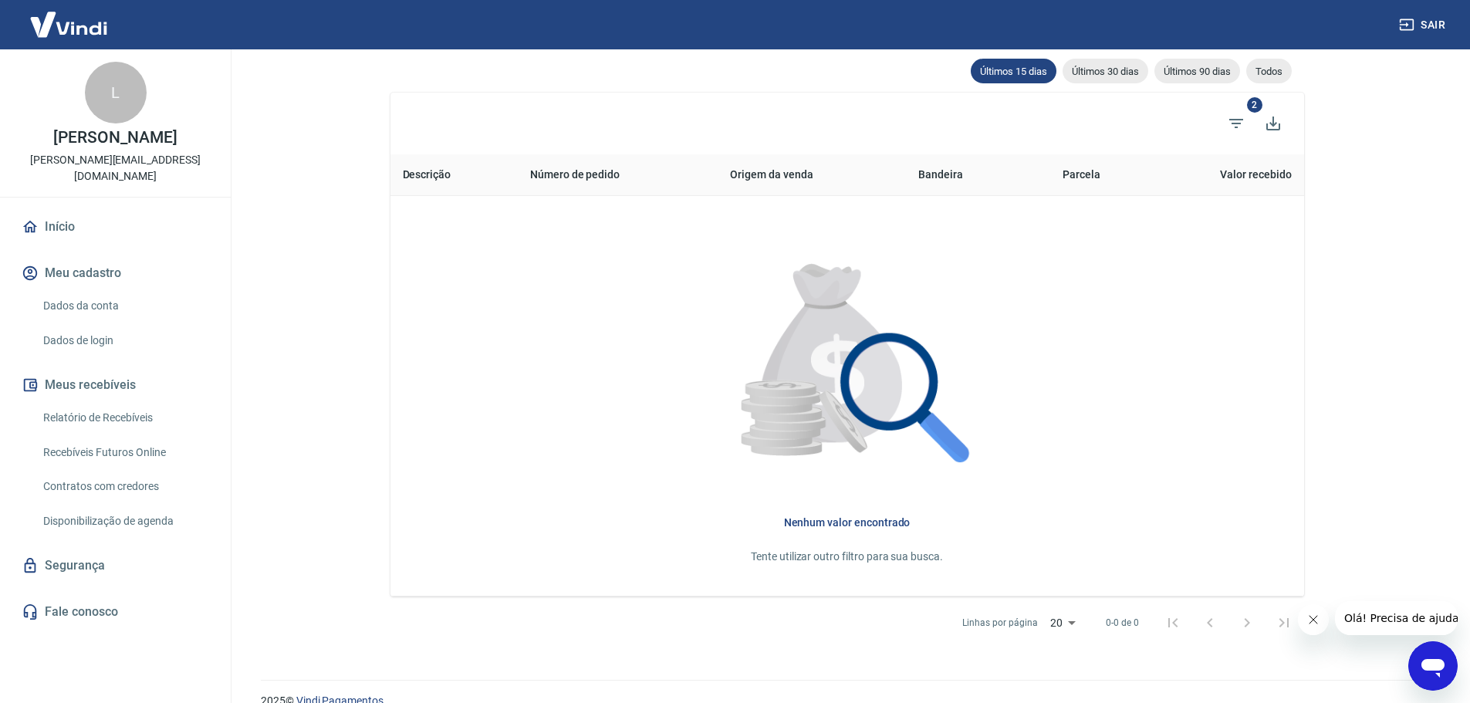
scroll to position [309, 0]
